Goal: Task Accomplishment & Management: Manage account settings

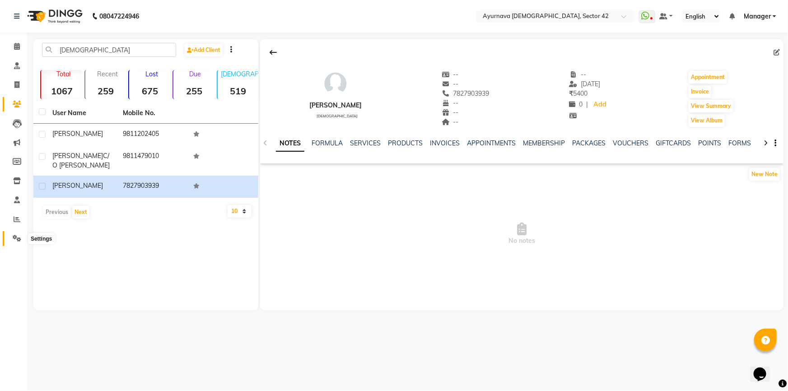
click at [14, 241] on icon at bounding box center [17, 238] width 9 height 7
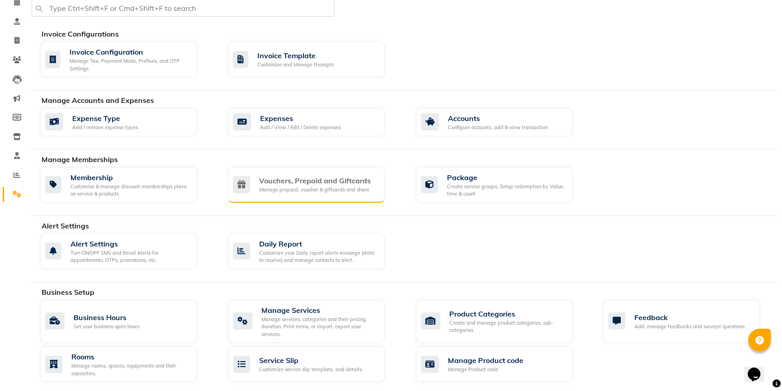
scroll to position [41, 0]
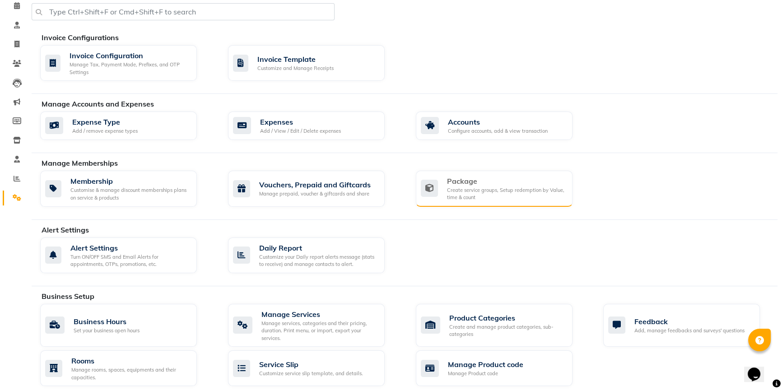
click at [499, 177] on div "Package" at bounding box center [506, 181] width 118 height 11
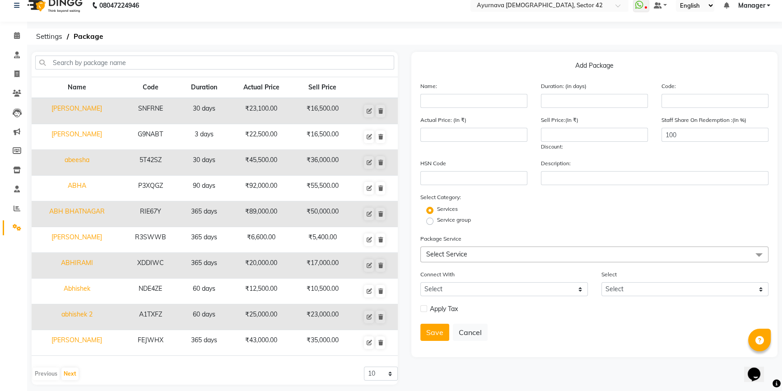
scroll to position [17, 0]
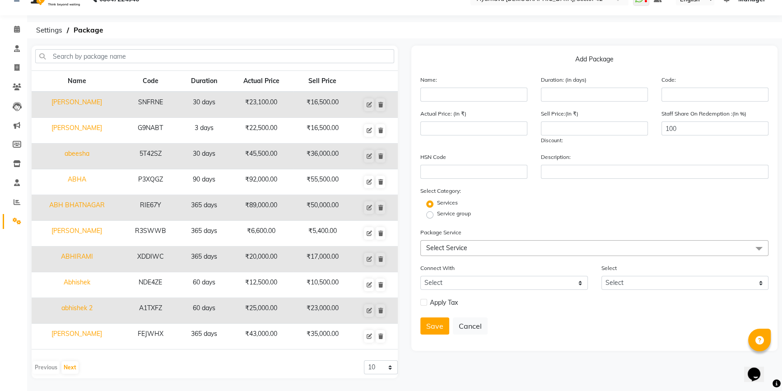
click at [481, 244] on span "Select Service" at bounding box center [594, 248] width 348 height 16
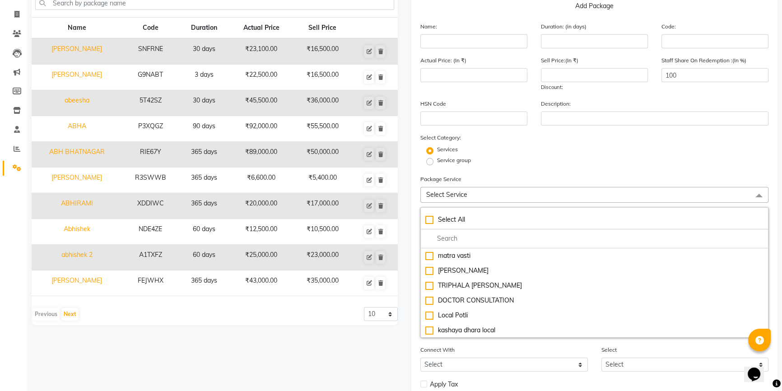
scroll to position [0, 0]
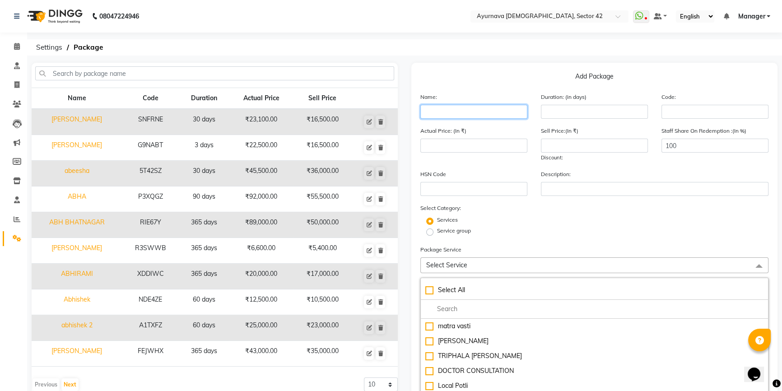
click at [443, 112] on input "text" at bounding box center [473, 112] width 107 height 14
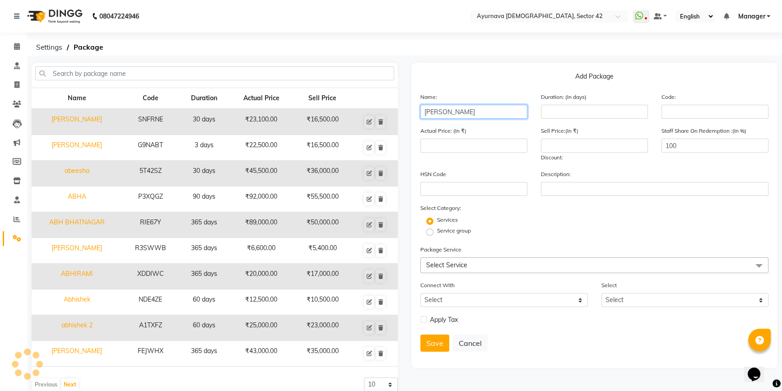
type input "[PERSON_NAME]"
click at [559, 114] on input "number" at bounding box center [594, 112] width 107 height 14
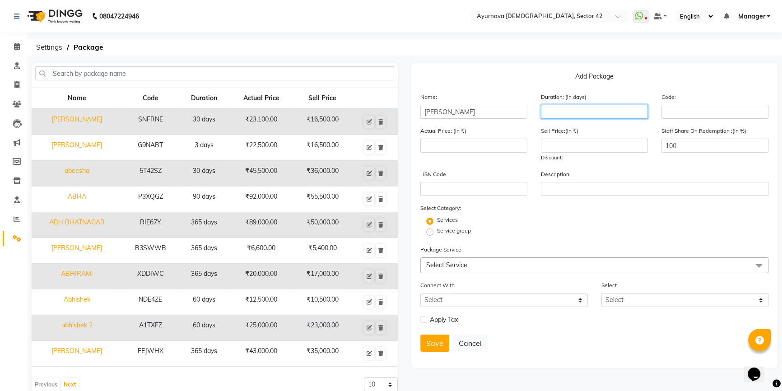
scroll to position [17, 0]
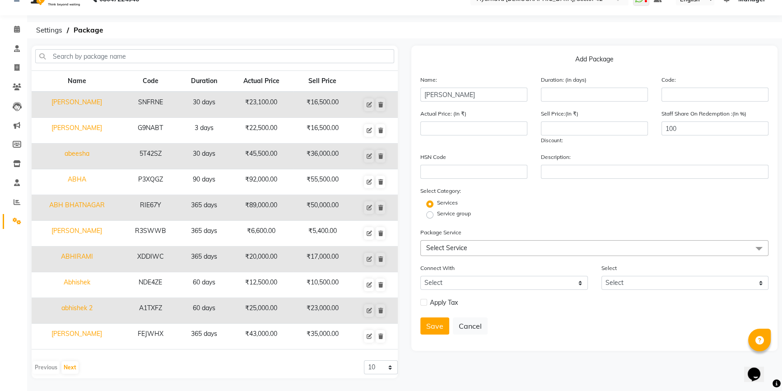
click at [451, 249] on span "Select Service" at bounding box center [446, 248] width 41 height 8
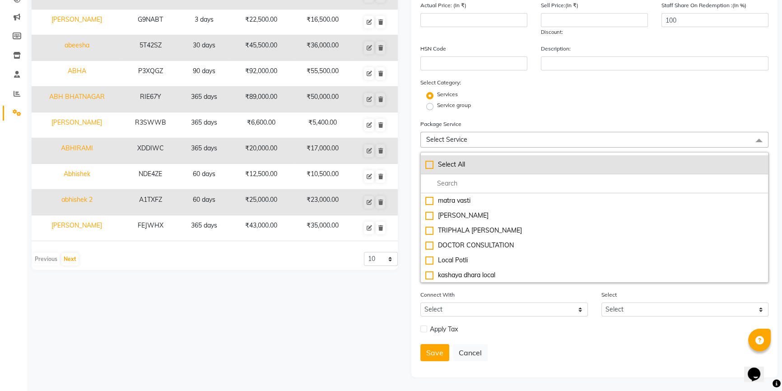
scroll to position [127, 0]
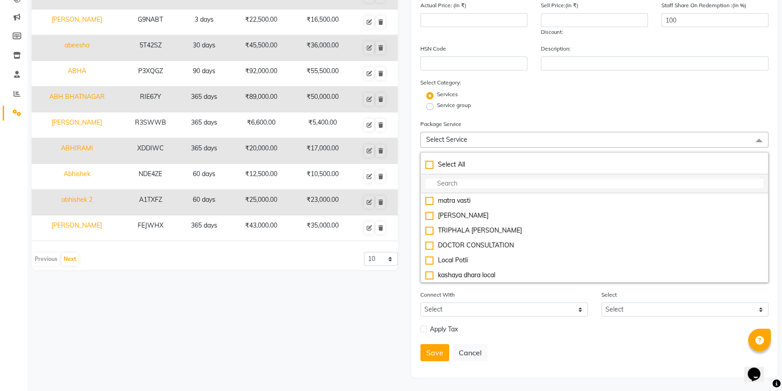
click at [457, 182] on input "multiselect-search" at bounding box center [594, 183] width 338 height 9
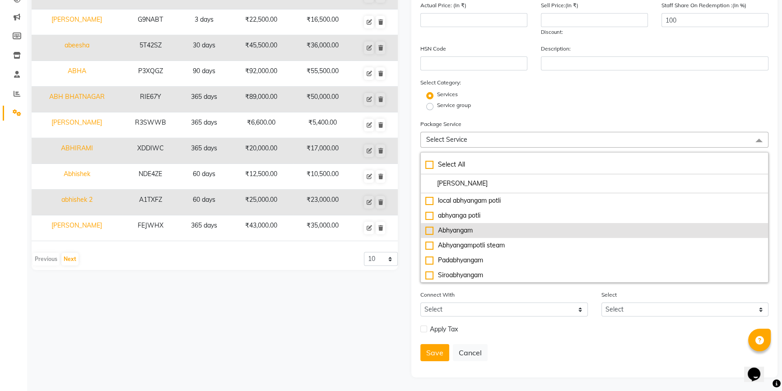
type input "[PERSON_NAME]"
click at [462, 231] on div "Abhyangam" at bounding box center [594, 230] width 338 height 9
type input "1800"
checkbox input "true"
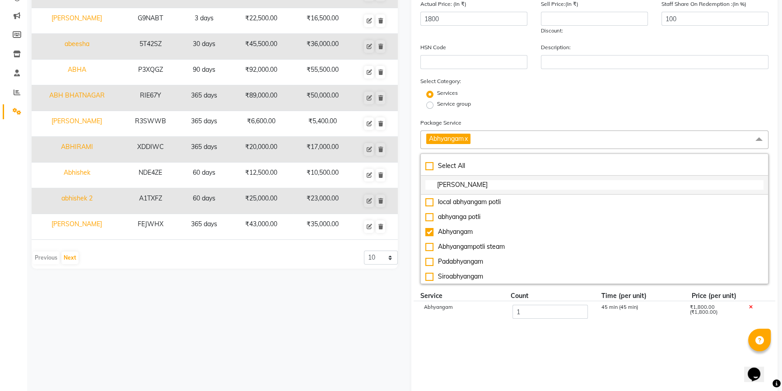
click at [457, 190] on input "[PERSON_NAME]" at bounding box center [594, 184] width 338 height 9
drag, startPoint x: 457, startPoint y: 190, endPoint x: 433, endPoint y: 191, distance: 24.4
click at [433, 191] on li "[PERSON_NAME]" at bounding box center [594, 185] width 347 height 19
type input "S"
click at [468, 139] on link "x" at bounding box center [466, 139] width 4 height 8
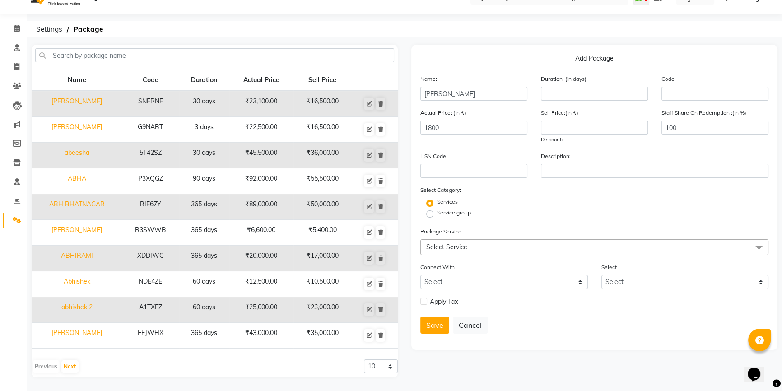
scroll to position [17, 0]
click at [440, 246] on span "Select Service" at bounding box center [446, 248] width 41 height 8
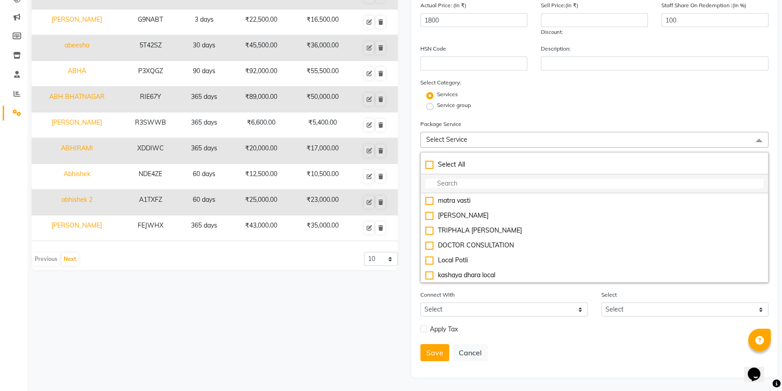
click at [465, 184] on input "multiselect-search" at bounding box center [594, 183] width 338 height 9
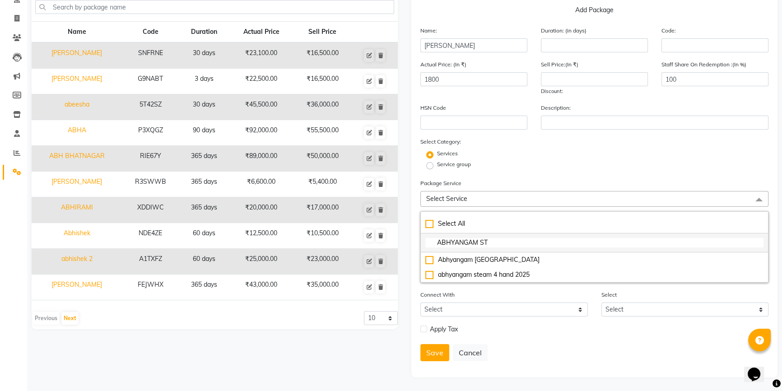
scroll to position [53, 0]
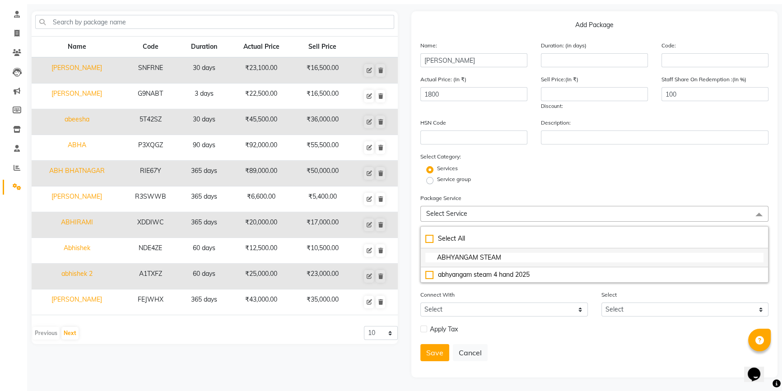
type input "ABHYANGAM STEAM"
checkbox input "true"
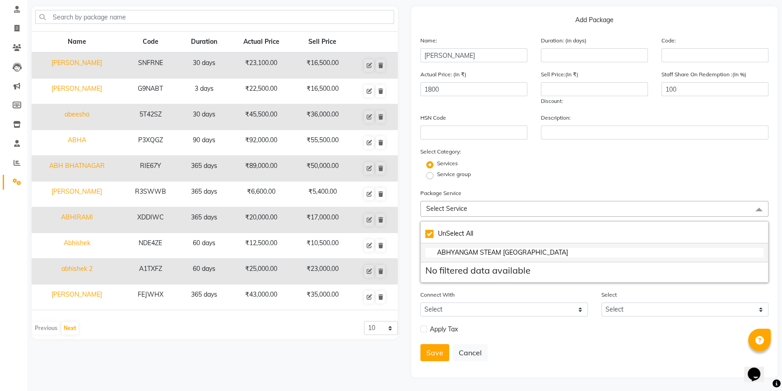
type input "ABHYANGAM STEAM N"
checkbox input "false"
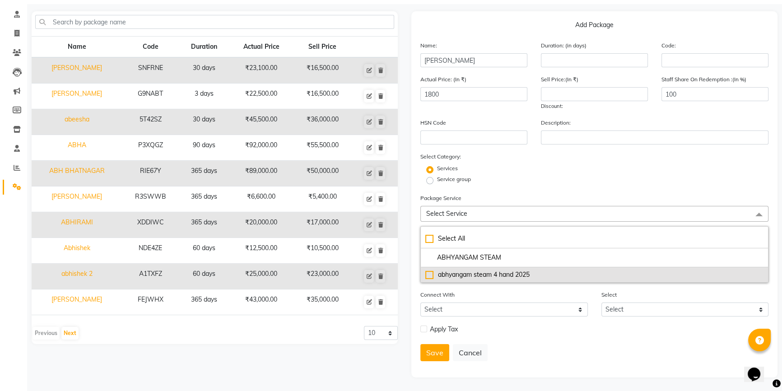
type input "ABHYANGAM STEAM"
click at [506, 275] on div "abhyangam steam 4 hand 2025" at bounding box center [594, 274] width 338 height 9
type input "2800"
checkbox input "true"
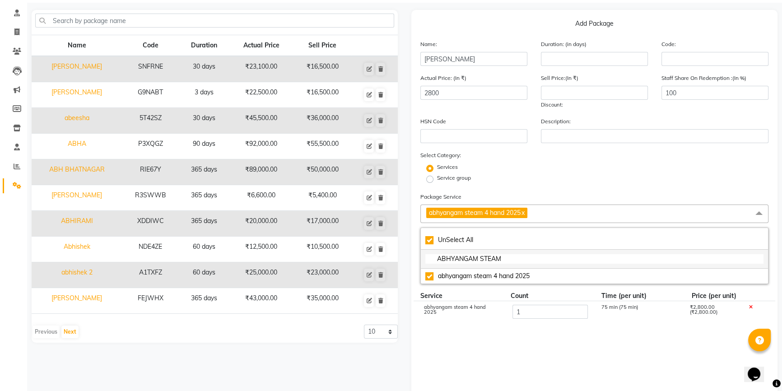
drag, startPoint x: 519, startPoint y: 256, endPoint x: 433, endPoint y: 262, distance: 87.0
click at [433, 262] on input "ABHYANGAM STEAM" at bounding box center [594, 258] width 338 height 9
checkbox input "false"
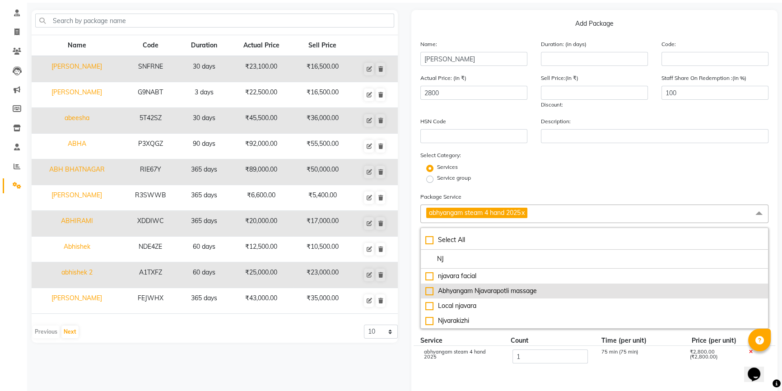
type input "NJ"
click at [498, 294] on div "Abhyangam Njavarapotli massage" at bounding box center [594, 290] width 338 height 9
type input "7300"
checkbox input "true"
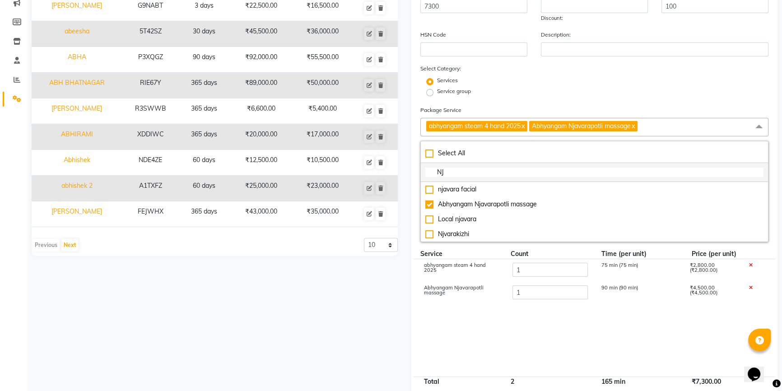
scroll to position [80, 0]
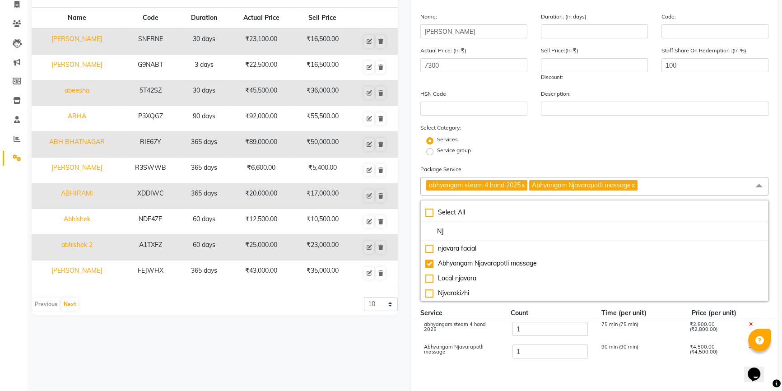
click at [525, 187] on link "x" at bounding box center [523, 185] width 4 height 8
type input "4500"
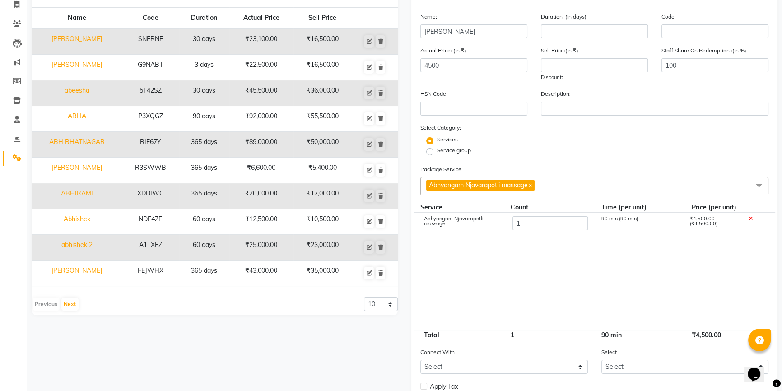
click at [553, 181] on span "Abhyangam Njavarapotli massage x" at bounding box center [594, 186] width 348 height 19
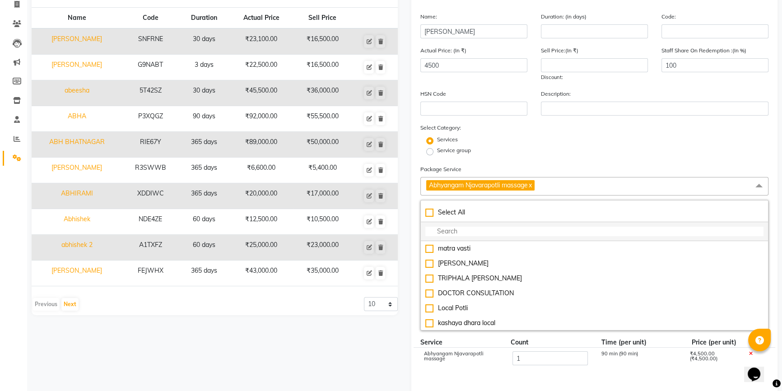
click at [465, 234] on input "multiselect-search" at bounding box center [594, 231] width 338 height 9
type input "N"
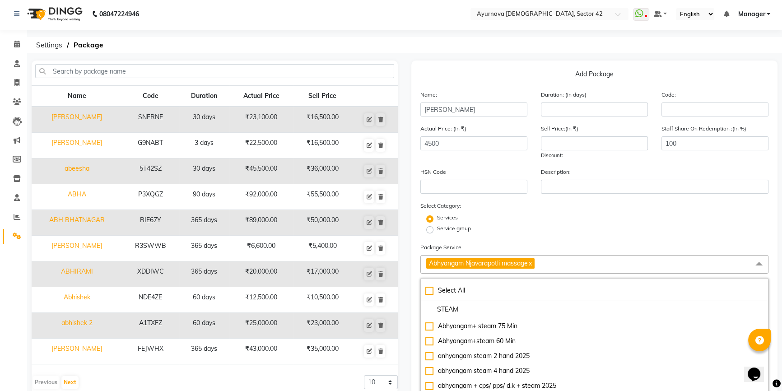
scroll to position [0, 0]
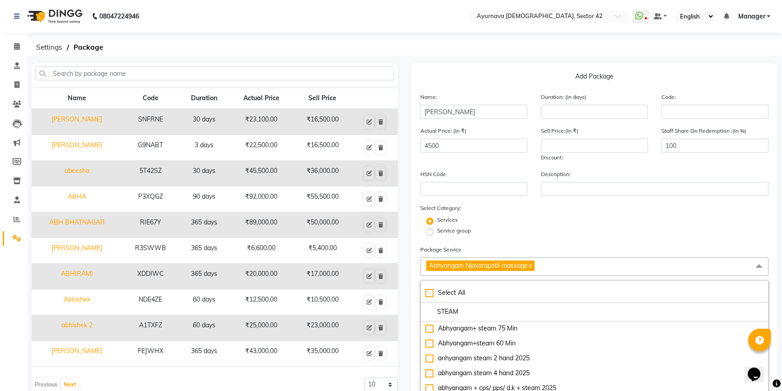
drag, startPoint x: 470, startPoint y: 312, endPoint x: 397, endPoint y: 313, distance: 73.2
click at [397, 313] on div "Name Code Duration Actual Price Sell Price [PERSON_NAME] SNFRNE 30 days ₹23,100…" at bounding box center [404, 356] width 759 height 587
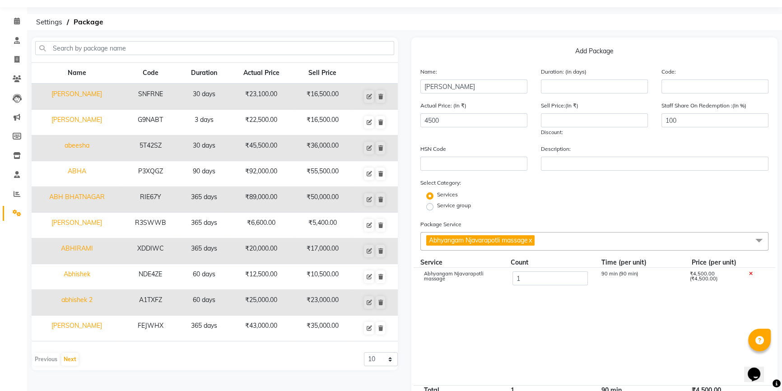
scroll to position [16, 0]
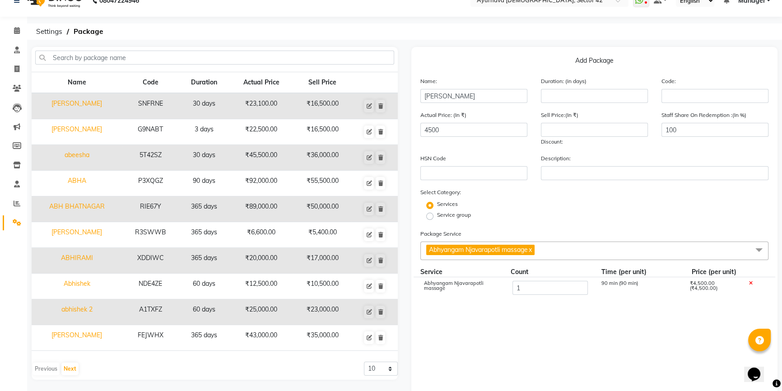
click at [554, 255] on span "Abhyangam Njavarapotli massage x" at bounding box center [594, 251] width 348 height 19
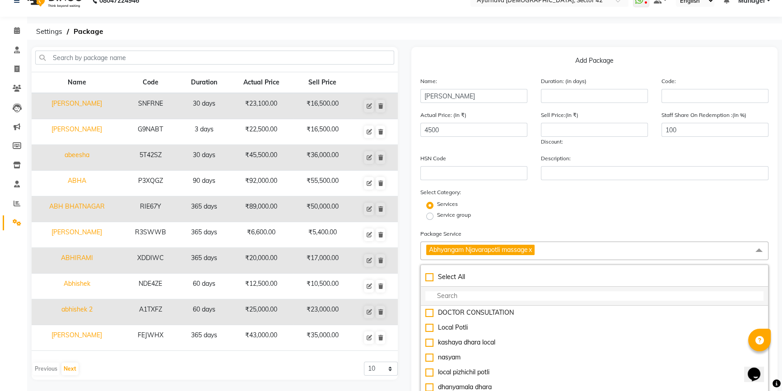
click at [475, 296] on input "multiselect-search" at bounding box center [594, 295] width 338 height 9
type input "N"
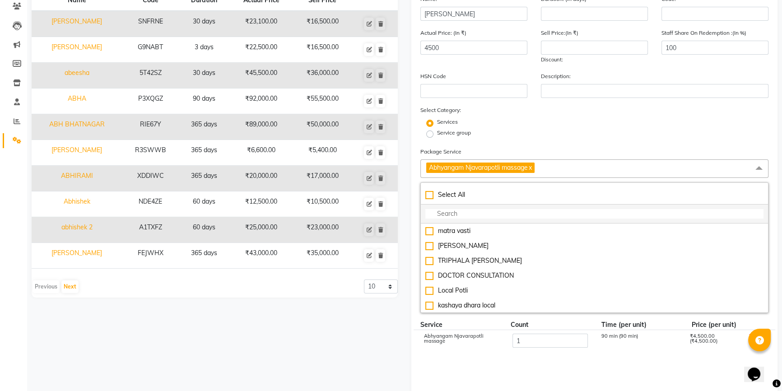
click at [476, 218] on input "multiselect-search" at bounding box center [594, 213] width 338 height 9
type input "A"
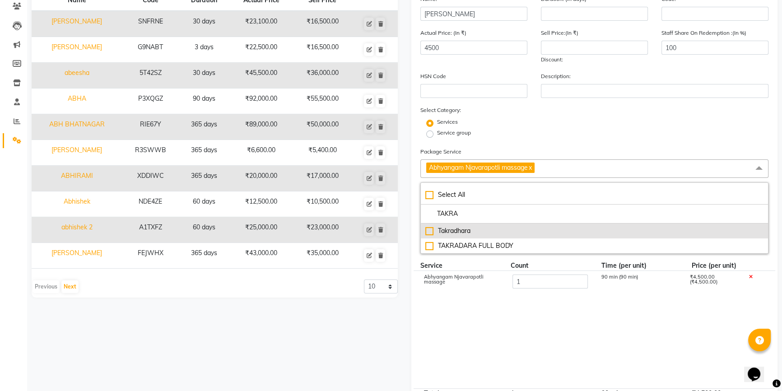
type input "TAKRA"
click at [483, 232] on div "Takradhara" at bounding box center [594, 230] width 338 height 9
type input "7500"
checkbox input "true"
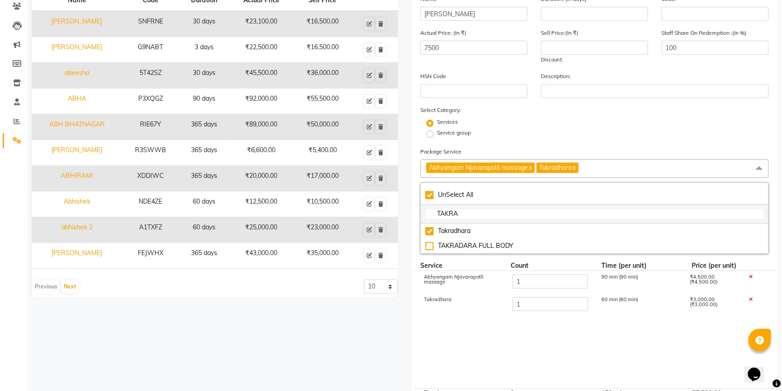
click at [471, 212] on input "TAKRA" at bounding box center [594, 213] width 338 height 9
drag, startPoint x: 471, startPoint y: 212, endPoint x: 427, endPoint y: 221, distance: 45.1
click at [427, 221] on li "TAKRA" at bounding box center [594, 214] width 347 height 19
checkbox input "false"
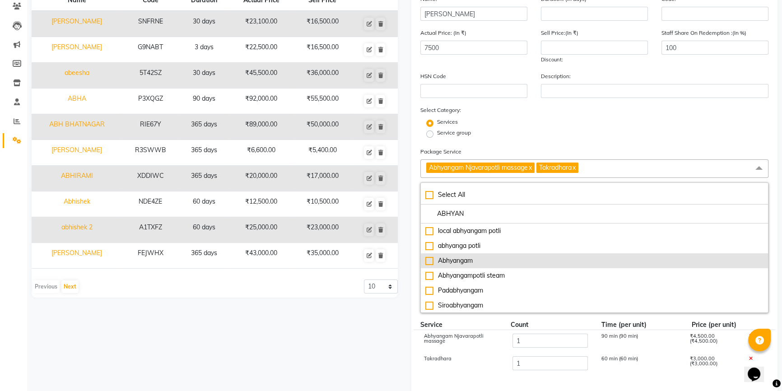
type input "ABHYAN"
click at [475, 264] on div "Abhyangam" at bounding box center [594, 260] width 338 height 9
type input "9300"
checkbox input "true"
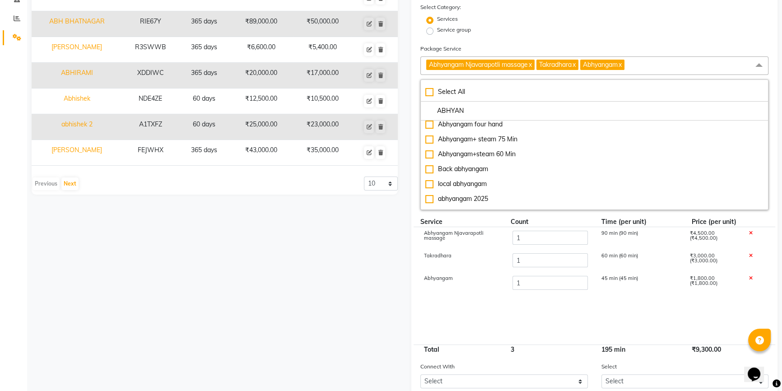
scroll to position [123, 0]
drag, startPoint x: 487, startPoint y: 112, endPoint x: 403, endPoint y: 120, distance: 84.8
click at [403, 120] on div "Name Code Duration Actual Price Sell Price [PERSON_NAME] SNFRNE 30 days ₹23,100…" at bounding box center [404, 155] width 759 height 587
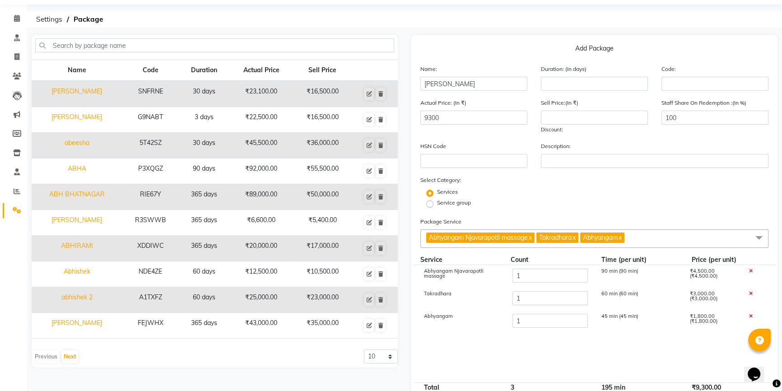
scroll to position [0, 0]
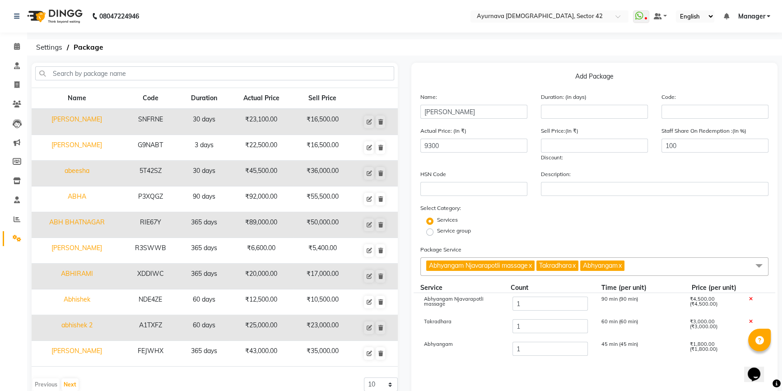
click at [662, 261] on span "Abhyangam Njavarapotli massage x Takradhara x Abhyangam x" at bounding box center [594, 266] width 348 height 19
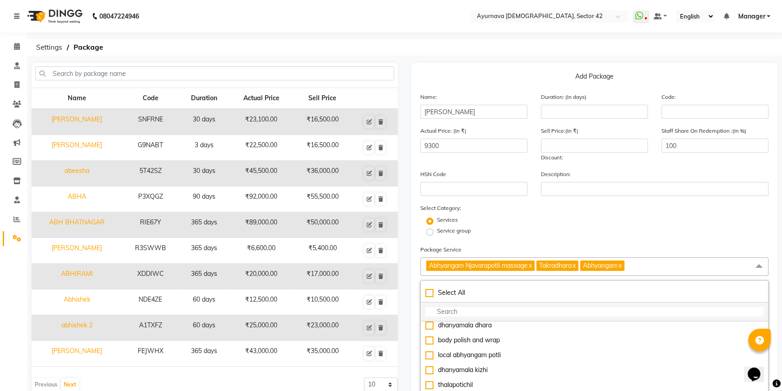
click at [449, 316] on input "multiselect-search" at bounding box center [594, 311] width 338 height 9
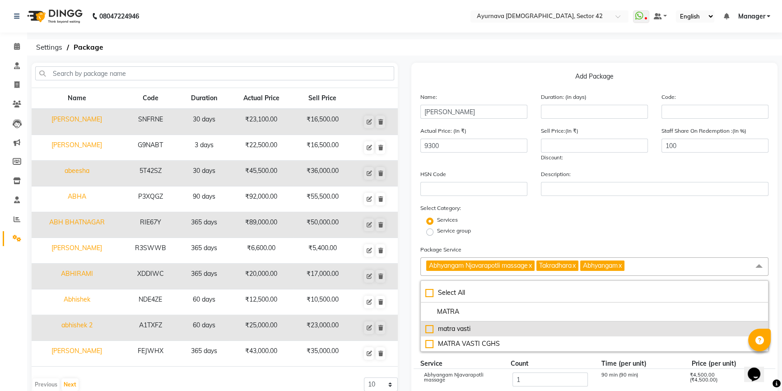
type input "MATRA"
click at [457, 329] on div "matra vasti" at bounding box center [594, 328] width 338 height 9
type input "10300"
checkbox input "true"
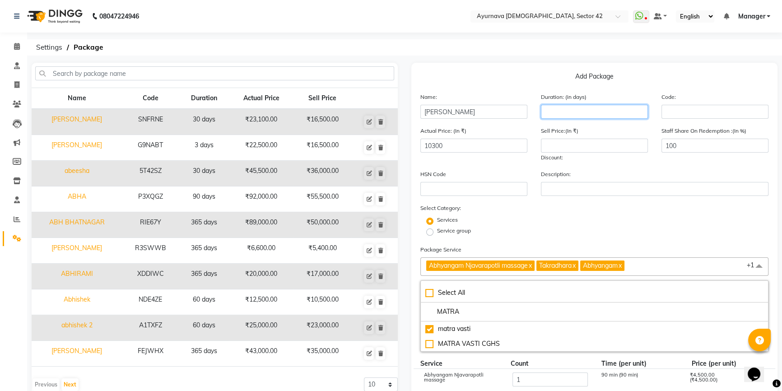
click at [551, 108] on input "number" at bounding box center [594, 112] width 107 height 14
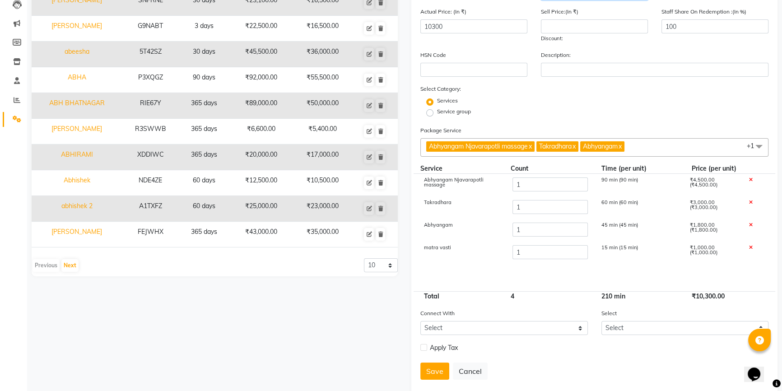
scroll to position [139, 0]
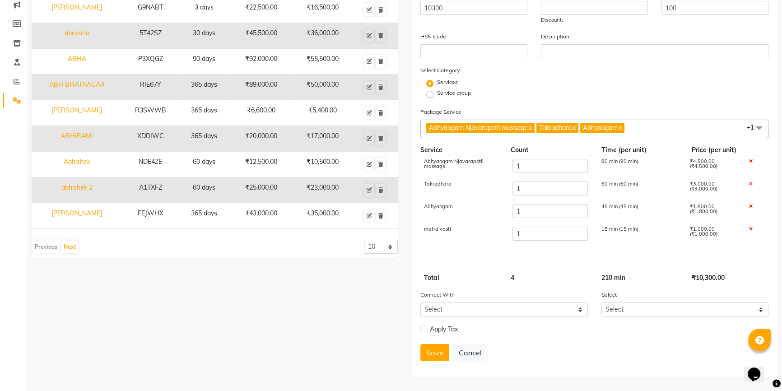
click at [752, 185] on icon at bounding box center [751, 184] width 4 height 5
click at [751, 185] on icon at bounding box center [751, 184] width 4 height 5
type input "4500"
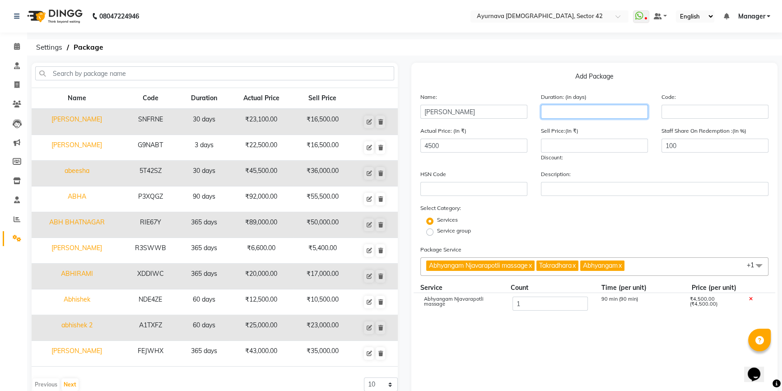
click at [563, 112] on input "number" at bounding box center [594, 112] width 107 height 14
type input "5"
click at [467, 149] on input "4500" at bounding box center [473, 146] width 107 height 14
click at [471, 196] on input "text" at bounding box center [473, 189] width 107 height 14
